Goal: Transaction & Acquisition: Book appointment/travel/reservation

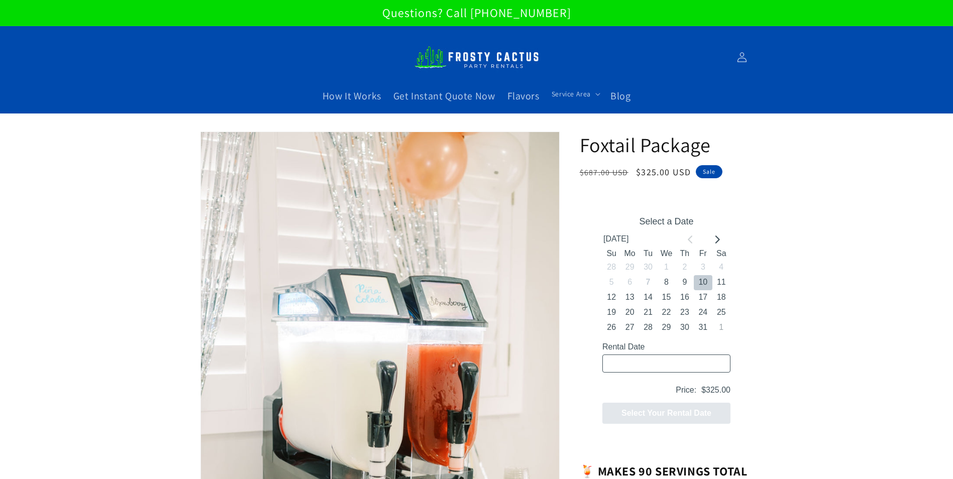
click at [704, 283] on button "10" at bounding box center [703, 282] width 18 height 15
type input "10/10/2025 / 5 spaces"
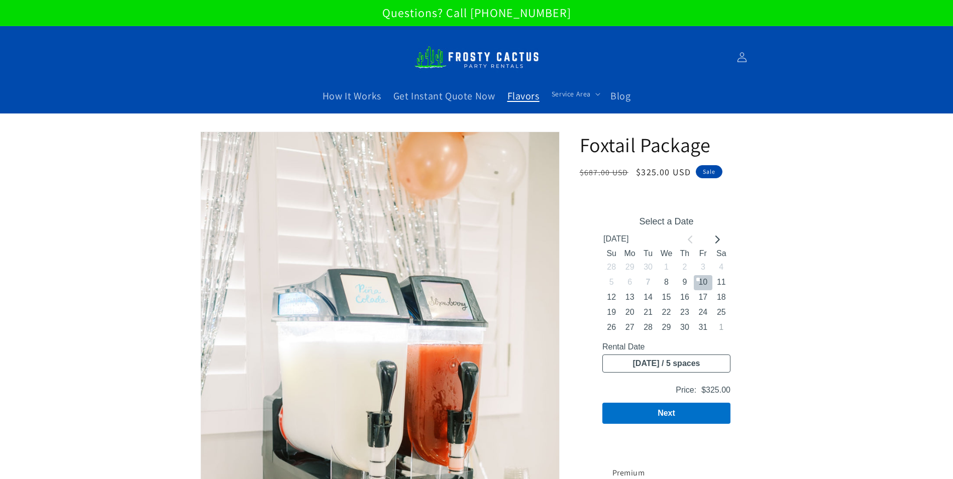
click at [527, 103] on link "Flavors" at bounding box center [524, 95] width 44 height 25
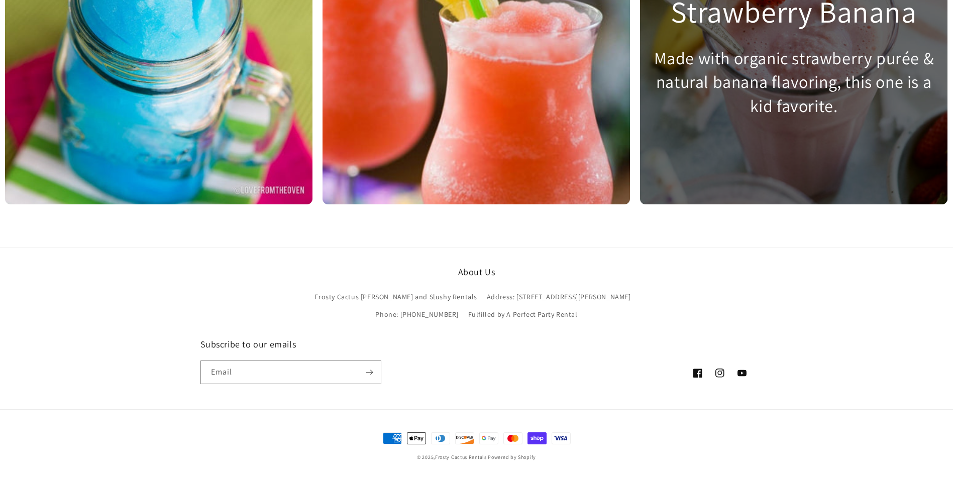
scroll to position [3114, 0]
